Goal: Task Accomplishment & Management: Manage account settings

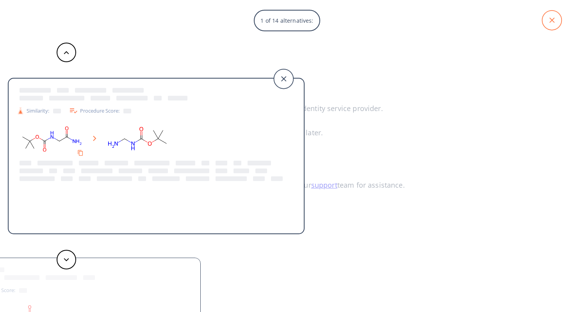
click at [551, 25] on icon at bounding box center [552, 21] width 20 height 20
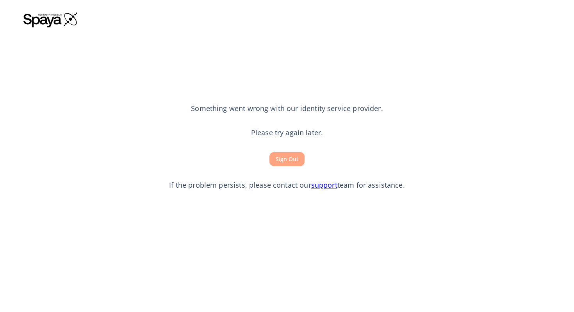
click at [284, 163] on button "Sign Out" at bounding box center [286, 159] width 35 height 14
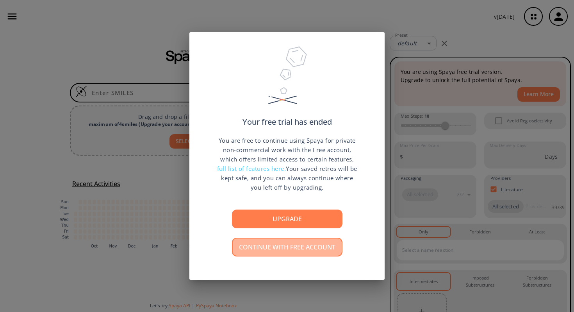
click at [302, 249] on button "Continue with free account" at bounding box center [287, 246] width 110 height 19
